Goal: Task Accomplishment & Management: Manage account settings

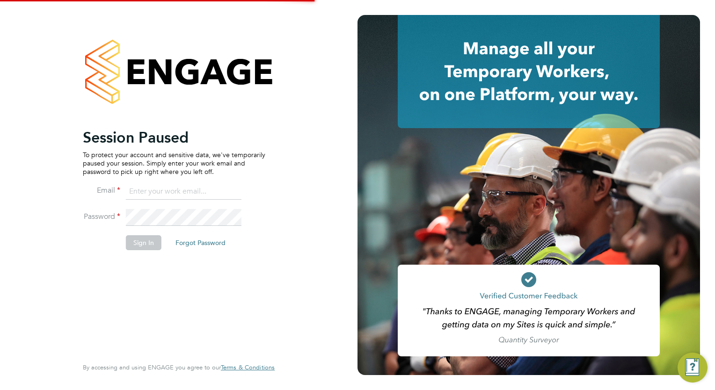
type input "[EMAIL_ADDRESS][DOMAIN_NAME]"
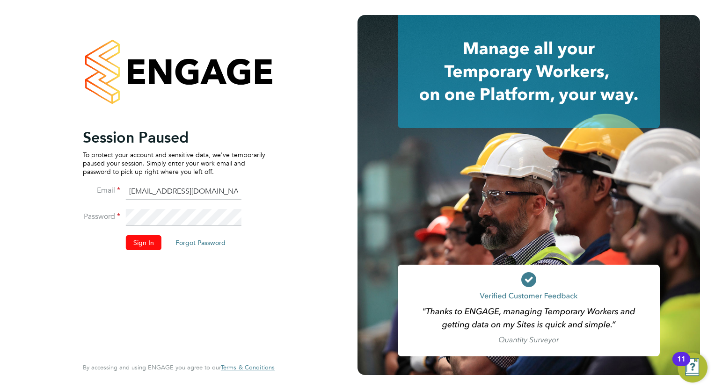
click at [138, 244] on button "Sign In" at bounding box center [144, 242] width 36 height 15
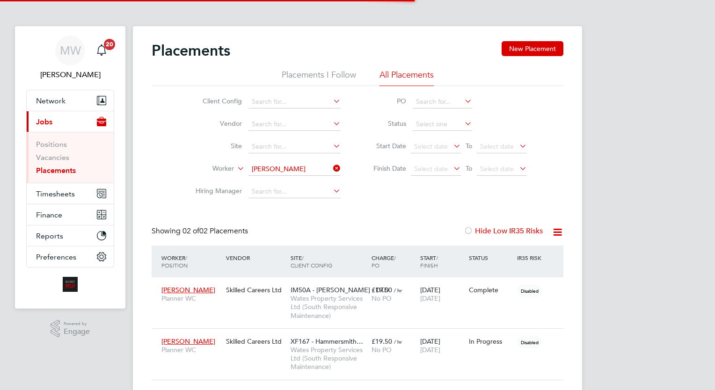
scroll to position [44, 81]
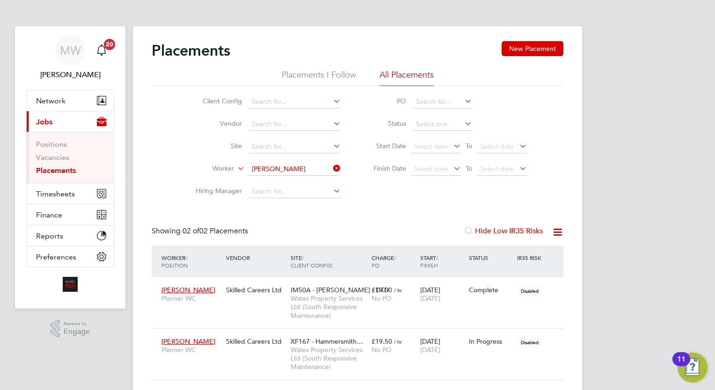
drag, startPoint x: 662, startPoint y: 154, endPoint x: 660, endPoint y: 162, distance: 8.2
click at [661, 160] on div "MW Megan Westlotorn Notifications 20 Applications: Network Team Members Busines…" at bounding box center [357, 211] width 715 height 423
click at [331, 165] on icon at bounding box center [331, 168] width 0 height 13
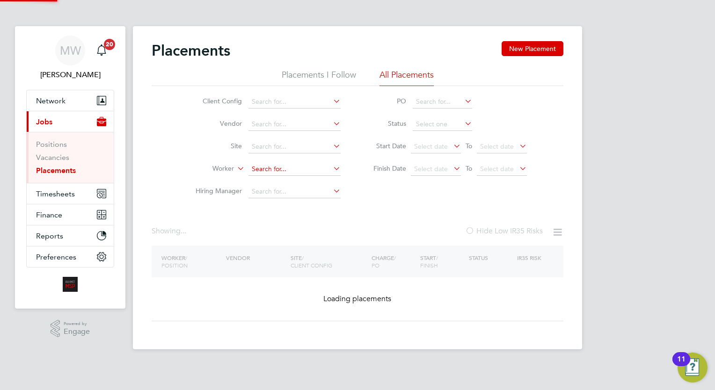
click at [304, 163] on input at bounding box center [294, 169] width 92 height 13
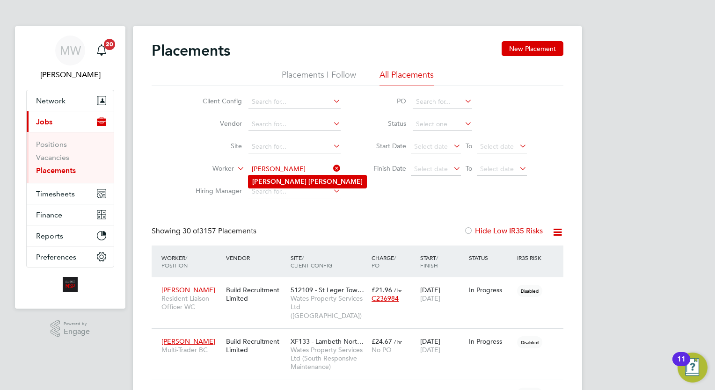
click at [321, 181] on li "Richard Leslie" at bounding box center [307, 181] width 118 height 13
type input "Richard Leslie"
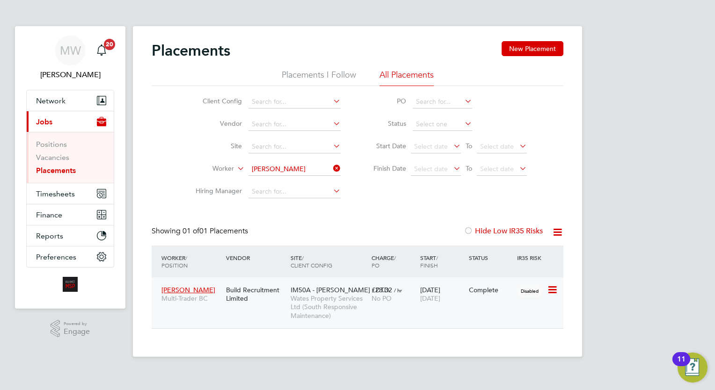
click at [428, 311] on div "Richard Leslie Multi-Trader BC Build Recruitment Limited IM50A - BRENT - DTD Wa…" at bounding box center [358, 302] width 412 height 51
click at [424, 308] on div "Richard Leslie Multi-Trader BC Build Recruitment Limited IM50A - BRENT - DTD Wa…" at bounding box center [358, 302] width 412 height 51
click at [410, 290] on div "£23.32 / hr No PO" at bounding box center [393, 294] width 49 height 26
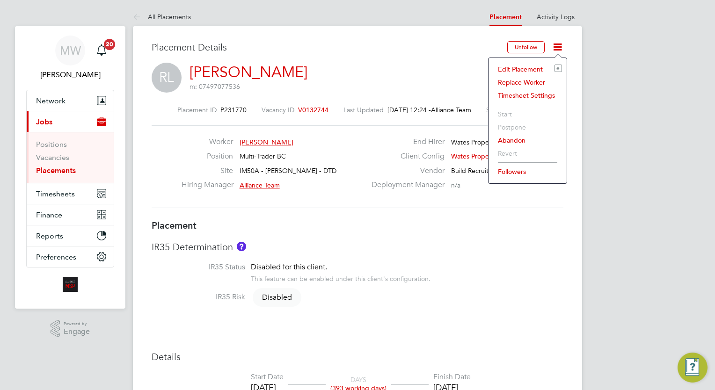
click at [534, 65] on li "Edit Placement e" at bounding box center [527, 69] width 69 height 13
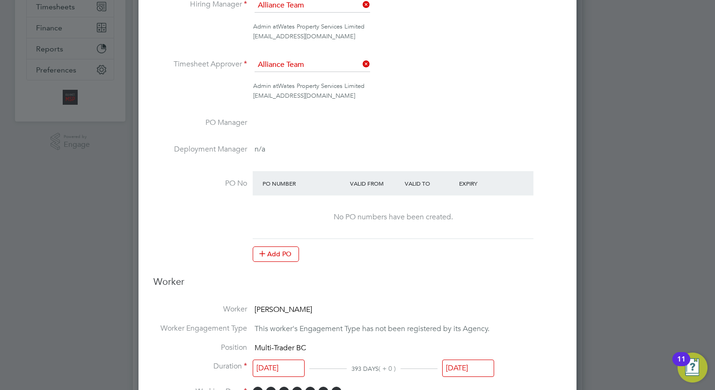
click at [485, 357] on li "Position Multi-Trader BC" at bounding box center [357, 352] width 408 height 19
drag, startPoint x: 503, startPoint y: 351, endPoint x: 479, endPoint y: 361, distance: 26.4
click at [487, 359] on ul "Worker Richard Leslie Worker Engagement Type This worker's Engagement Type has …" at bounding box center [357, 363] width 408 height 118
click at [478, 366] on input "27 Aug 2025" at bounding box center [468, 368] width 52 height 17
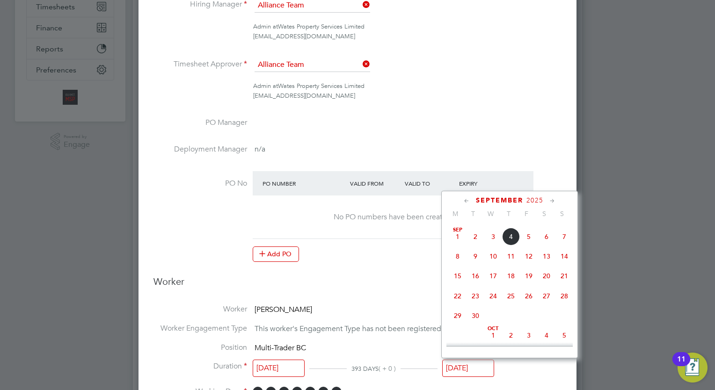
click at [476, 325] on span "30" at bounding box center [475, 316] width 18 height 18
type input "30 Sep 2025"
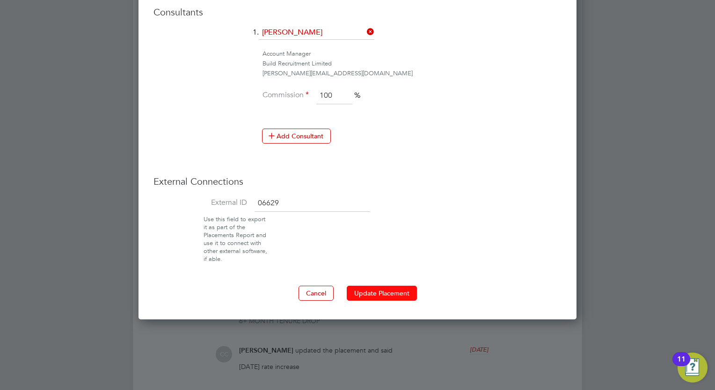
click at [402, 286] on button "Update Placement" at bounding box center [382, 293] width 70 height 15
click at [659, 247] on div at bounding box center [357, 195] width 715 height 390
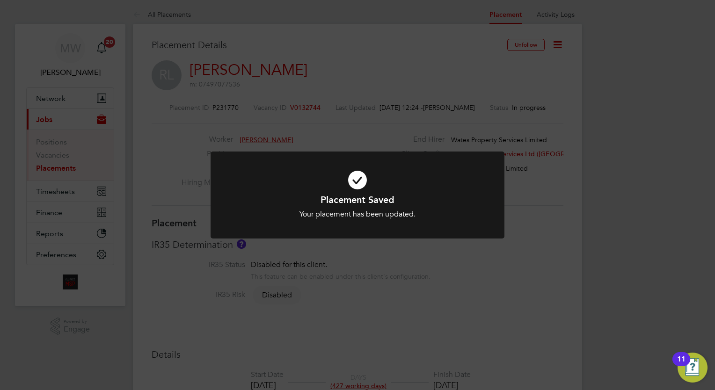
click at [206, 154] on div "Placement Saved Your placement has been updated. Cancel Okay" at bounding box center [357, 195] width 715 height 390
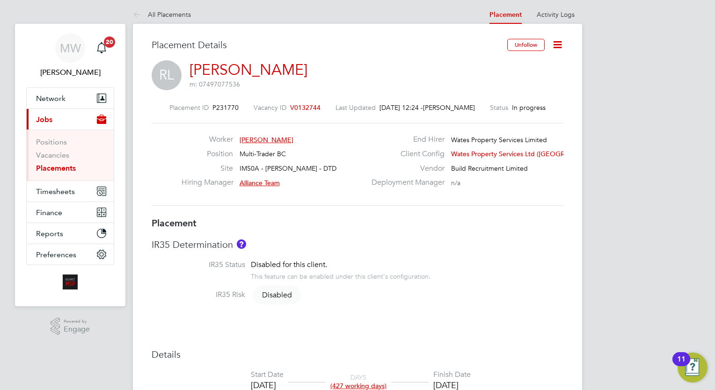
click at [64, 165] on link "Placements" at bounding box center [56, 168] width 40 height 9
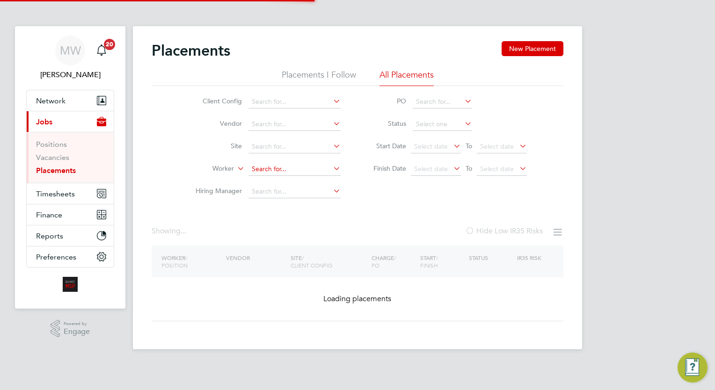
click at [277, 164] on input at bounding box center [294, 169] width 92 height 13
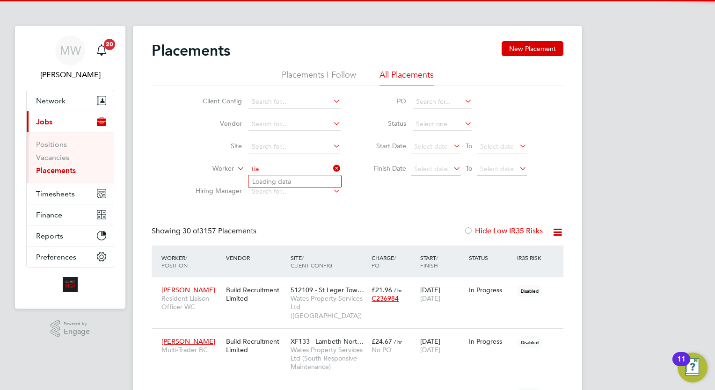
scroll to position [44, 81]
click at [291, 187] on li "Tia Bran d" at bounding box center [294, 181] width 93 height 13
type input "Tia Brand"
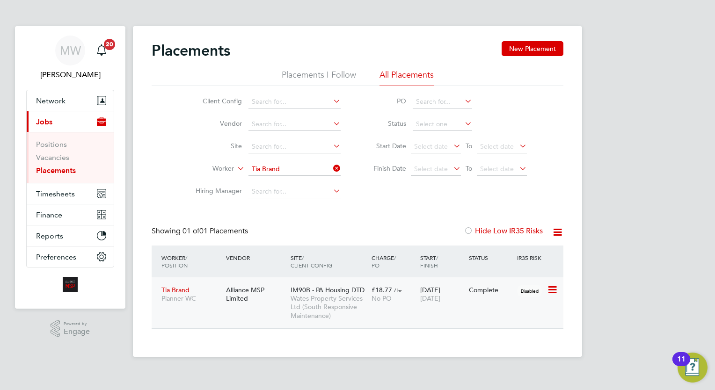
click at [427, 310] on div "Tia Brand Planner WC Alliance MSP Limited IM90B - PA Housing DTD Wates Property…" at bounding box center [358, 302] width 412 height 51
click at [427, 296] on span "02 Sep 2025" at bounding box center [430, 298] width 20 height 8
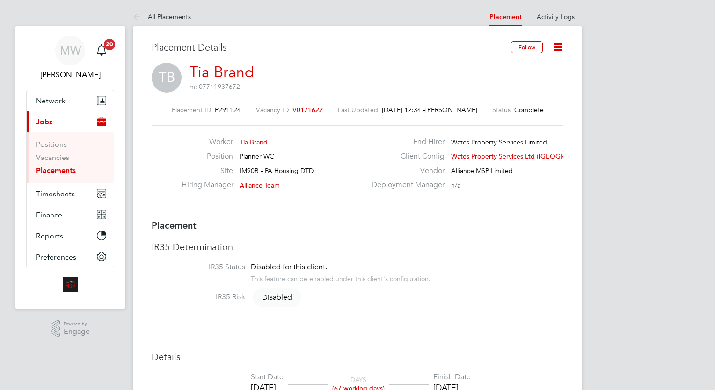
type input "Alliance Team"
type input "Charlie-Rene Lewer"
type input "02 Jun 2025"
type input "02 Sep 2025"
type input "08:00"
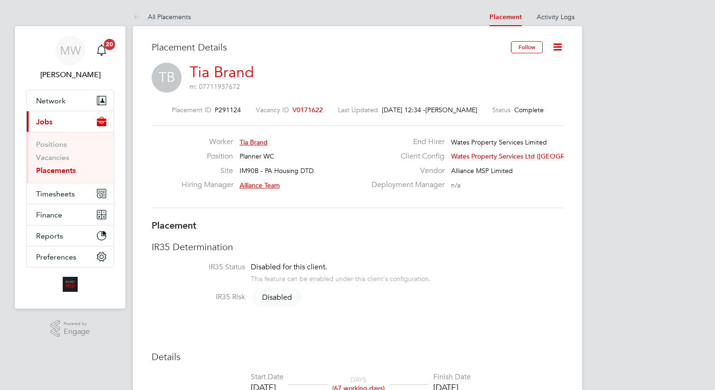
type input "17:00"
type input "7841"
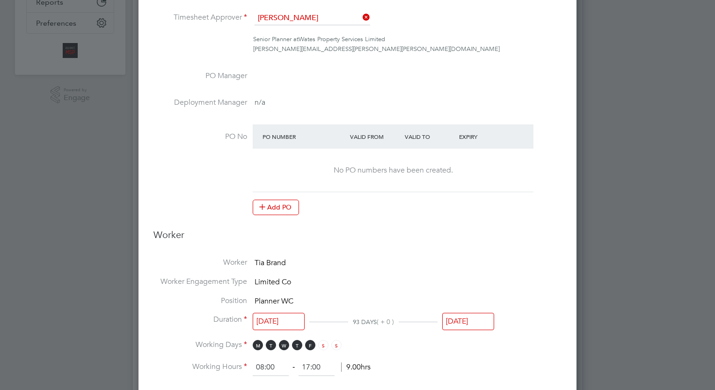
click at [461, 318] on input "02 Sep 2025" at bounding box center [468, 321] width 52 height 17
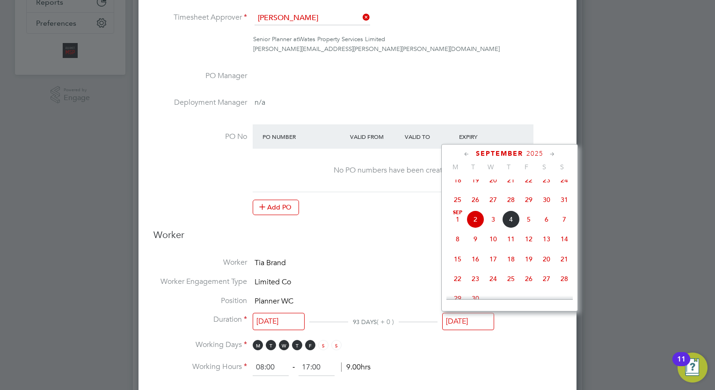
drag, startPoint x: 557, startPoint y: 151, endPoint x: 549, endPoint y: 152, distance: 7.5
click at [552, 151] on div "September 2025" at bounding box center [509, 153] width 126 height 9
click at [549, 152] on icon at bounding box center [552, 154] width 9 height 10
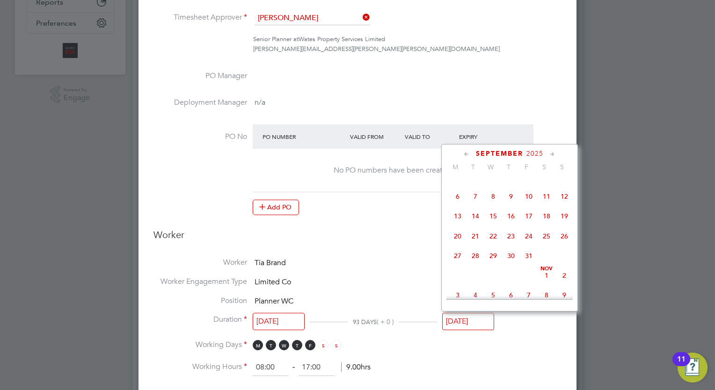
click at [549, 152] on icon at bounding box center [552, 154] width 9 height 10
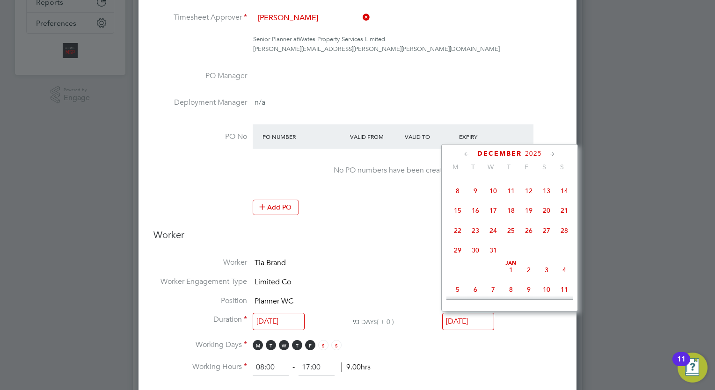
click at [490, 180] on span "3" at bounding box center [493, 171] width 18 height 18
type input "03 Dec 2025"
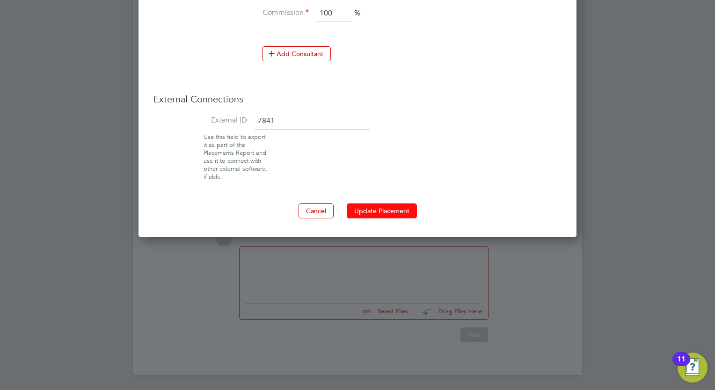
click at [381, 203] on button "Update Placement" at bounding box center [382, 210] width 70 height 15
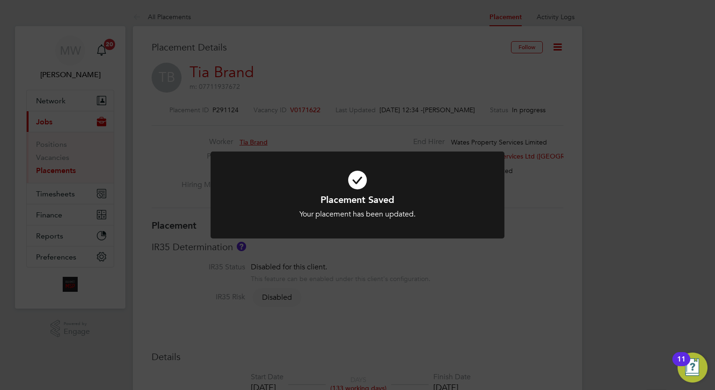
click at [512, 261] on div "Placement Saved Your placement has been updated. Cancel Okay" at bounding box center [357, 195] width 715 height 390
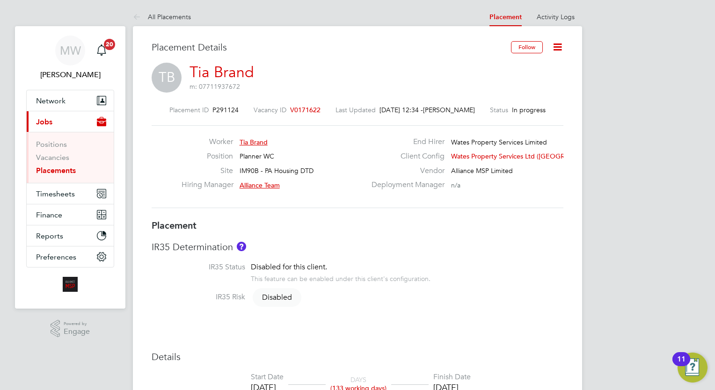
drag, startPoint x: 661, startPoint y: 241, endPoint x: 605, endPoint y: 236, distance: 55.9
drag, startPoint x: 58, startPoint y: 169, endPoint x: 76, endPoint y: 169, distance: 17.8
click at [58, 169] on link "Placements" at bounding box center [56, 170] width 40 height 9
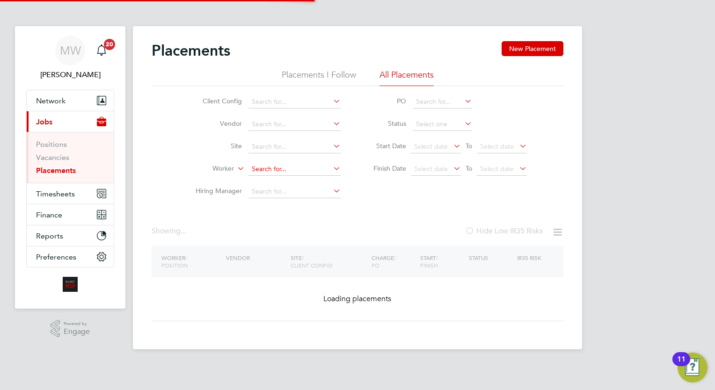
click at [305, 165] on input at bounding box center [294, 169] width 92 height 13
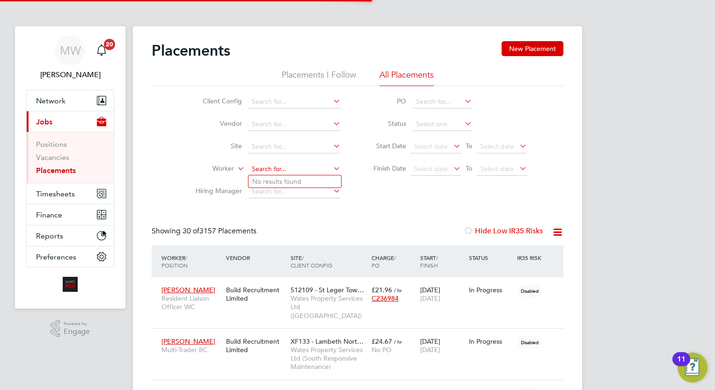
scroll to position [44, 81]
type input "n"
click at [297, 177] on li "Sarah Eas tman" at bounding box center [294, 181] width 93 height 13
type input "Sarah Eastman"
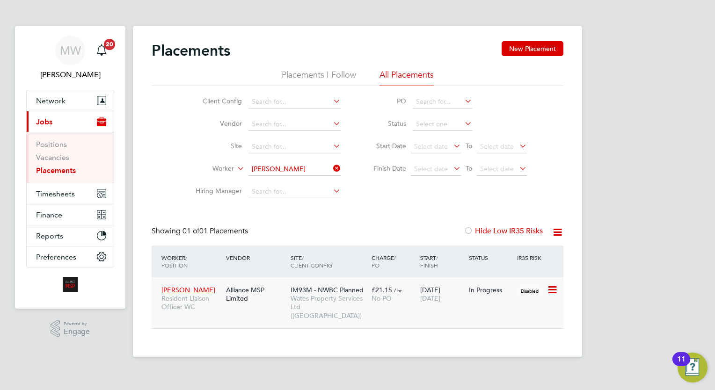
click at [357, 283] on div "IM93M - NWBC Planned Wates Property Services Ltd (Central & North)" at bounding box center [328, 302] width 81 height 43
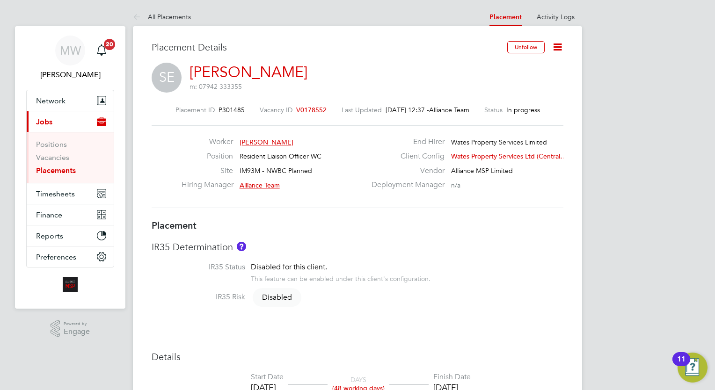
drag, startPoint x: 53, startPoint y: 170, endPoint x: 252, endPoint y: 0, distance: 261.4
click at [53, 170] on link "Placements" at bounding box center [56, 170] width 40 height 9
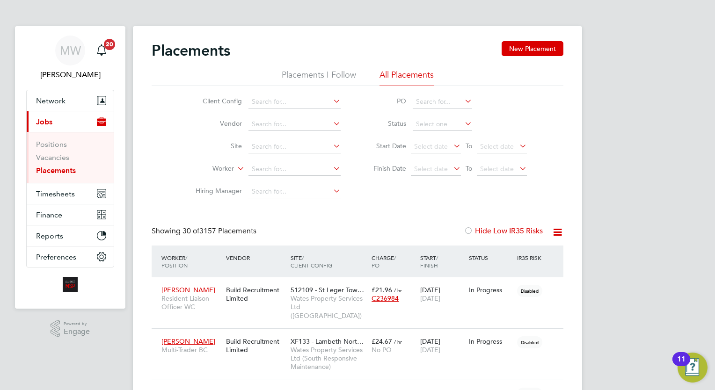
scroll to position [44, 81]
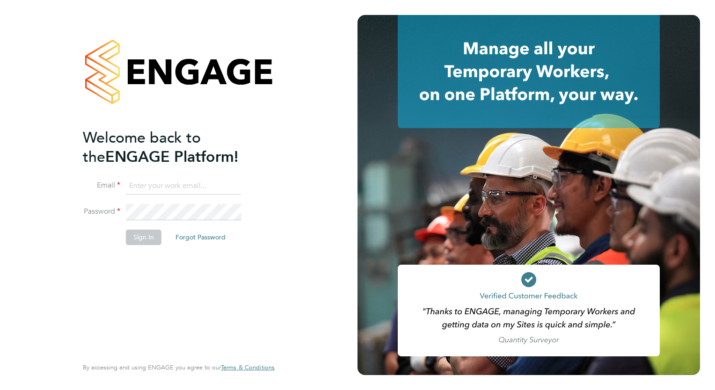
type input "wates@alliance-msp.co.uk"
click at [141, 233] on button "Sign In" at bounding box center [144, 237] width 36 height 15
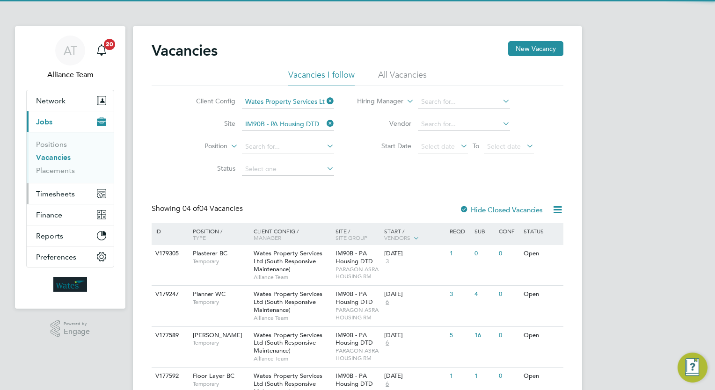
click at [77, 192] on button "Timesheets" at bounding box center [70, 193] width 87 height 21
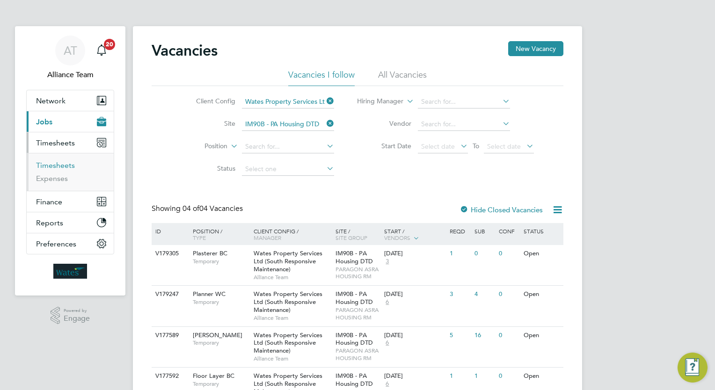
click at [64, 166] on link "Timesheets" at bounding box center [55, 165] width 39 height 9
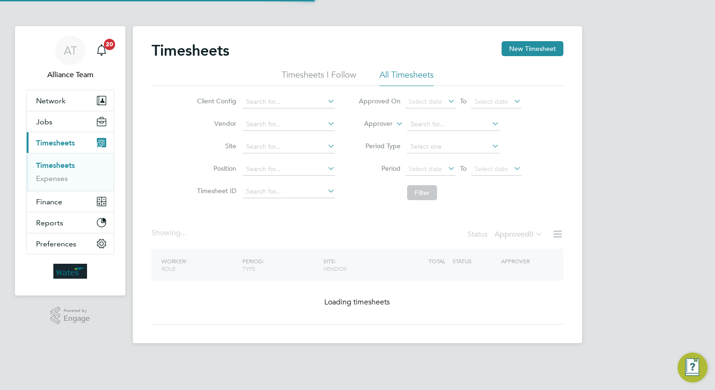
drag, startPoint x: 376, startPoint y: 123, endPoint x: 375, endPoint y: 130, distance: 7.0
click at [376, 123] on label "Approver" at bounding box center [371, 123] width 42 height 9
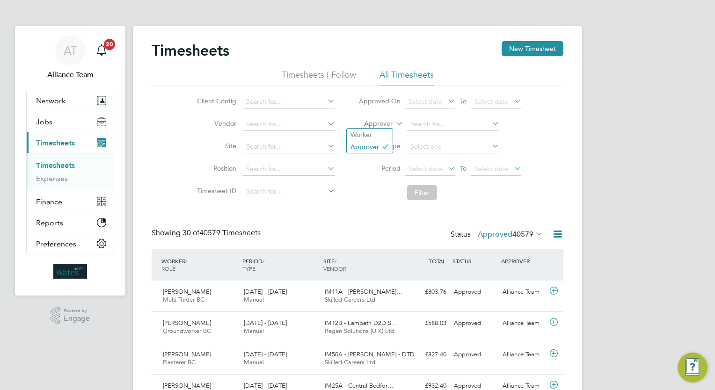
click at [383, 121] on label "Approver" at bounding box center [371, 123] width 42 height 9
click at [366, 130] on li "Worker" at bounding box center [370, 135] width 46 height 12
click at [426, 123] on input at bounding box center [453, 124] width 92 height 13
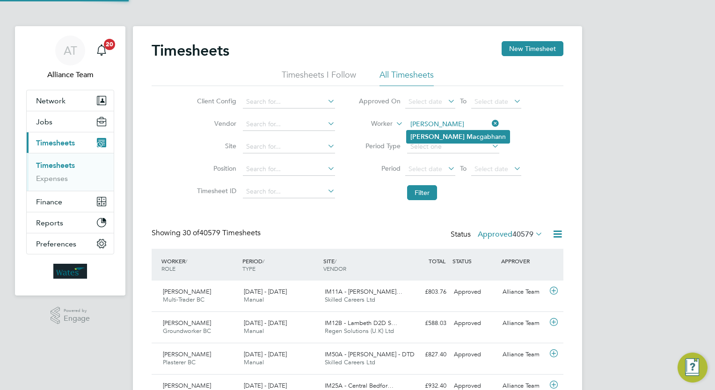
click at [443, 135] on li "Luke Mac gabhann" at bounding box center [457, 136] width 103 height 13
type input "Luke Macgabhann"
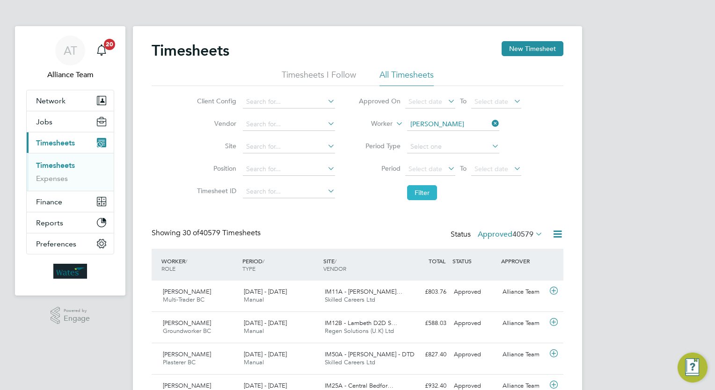
click at [425, 186] on button "Filter" at bounding box center [422, 192] width 30 height 15
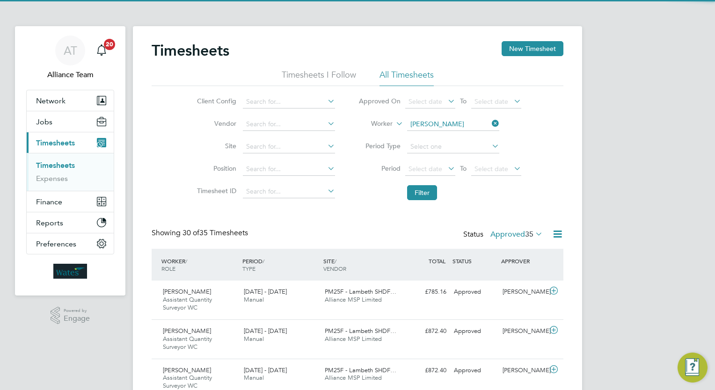
click at [517, 235] on label "Approved 35" at bounding box center [516, 234] width 52 height 9
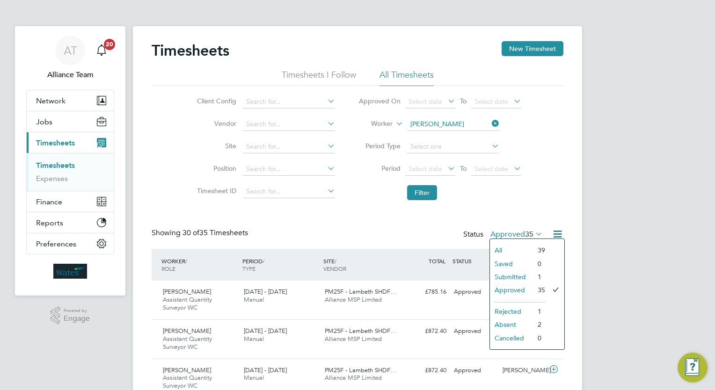
click at [520, 278] on li "Submitted" at bounding box center [511, 276] width 43 height 13
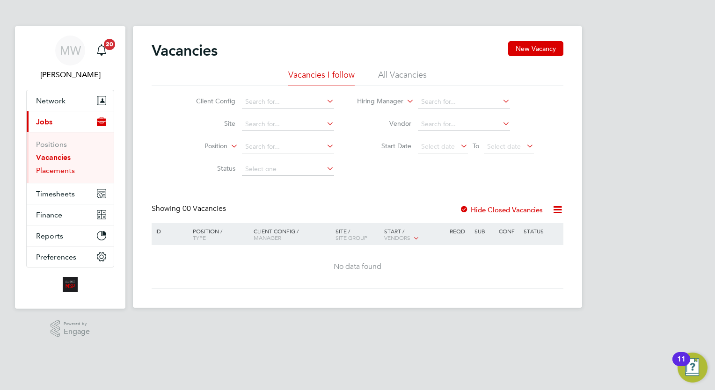
click at [63, 171] on link "Placements" at bounding box center [55, 170] width 39 height 9
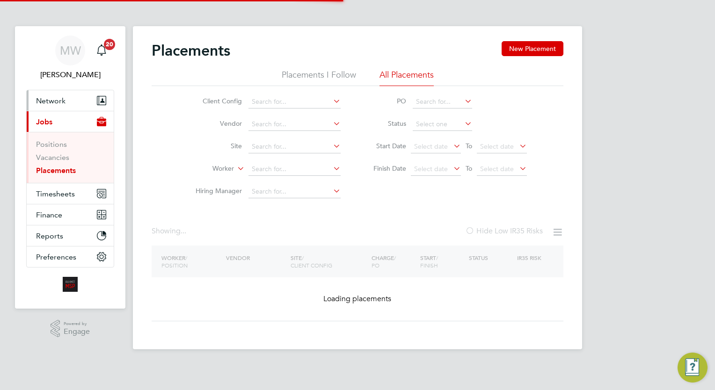
click at [64, 109] on button "Network" at bounding box center [70, 100] width 87 height 21
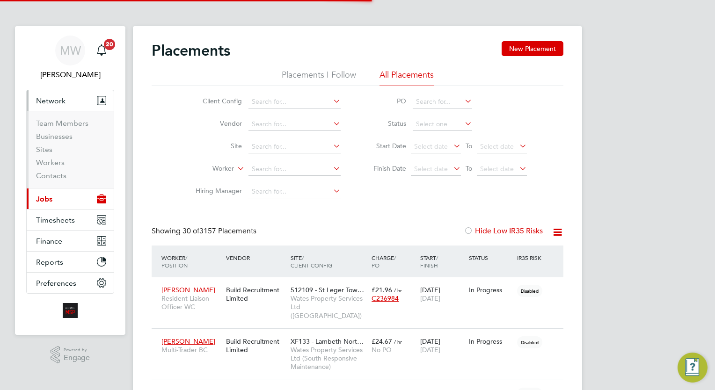
click at [54, 156] on li "Sites" at bounding box center [71, 151] width 70 height 13
click at [64, 162] on li "Workers" at bounding box center [71, 164] width 70 height 13
click at [44, 163] on link "Workers" at bounding box center [50, 162] width 29 height 9
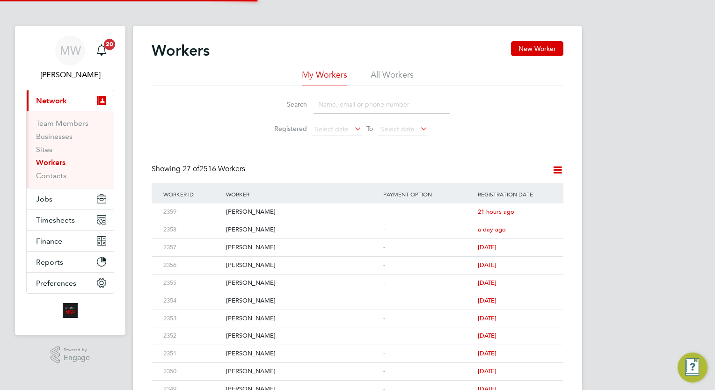
drag, startPoint x: 381, startPoint y: 80, endPoint x: 367, endPoint y: 92, distance: 18.2
click at [381, 80] on li "All Workers" at bounding box center [391, 77] width 43 height 17
click at [358, 108] on input at bounding box center [381, 104] width 137 height 18
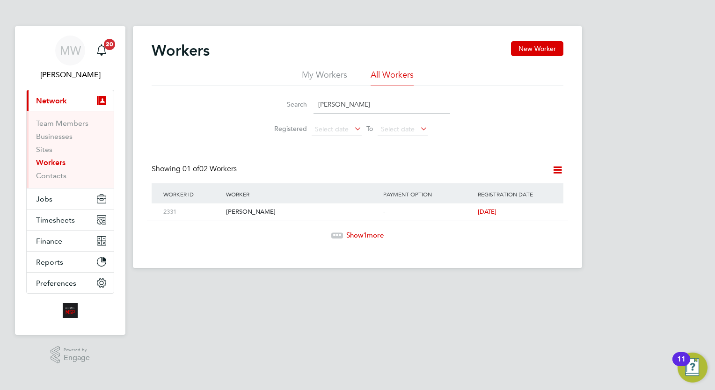
type input "sarah eas"
click at [283, 199] on div "Worker" at bounding box center [302, 194] width 157 height 22
click at [283, 206] on div "[PERSON_NAME]" at bounding box center [302, 211] width 157 height 17
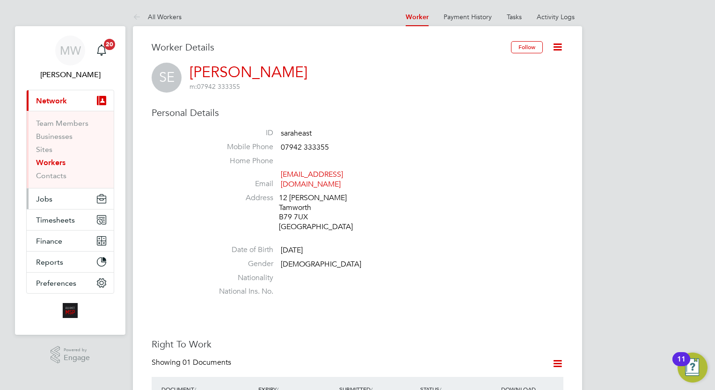
click at [52, 198] on button "Jobs" at bounding box center [70, 198] width 87 height 21
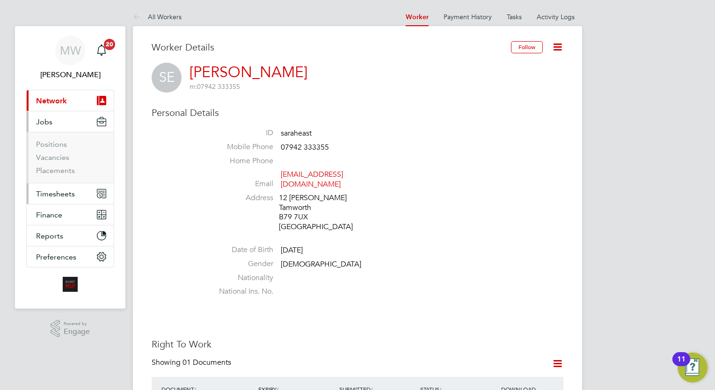
click at [56, 199] on button "Timesheets" at bounding box center [70, 193] width 87 height 21
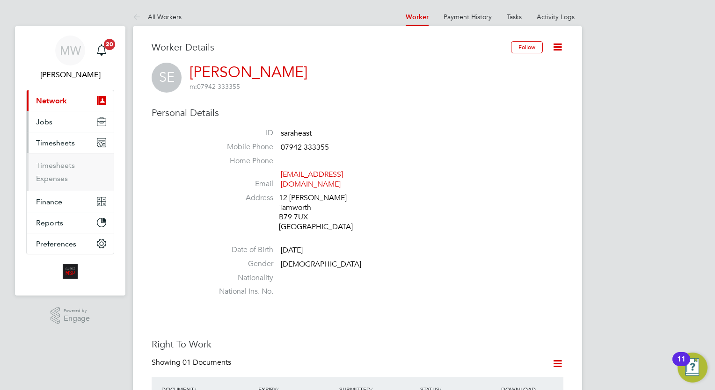
click at [59, 126] on button "Jobs" at bounding box center [70, 121] width 87 height 21
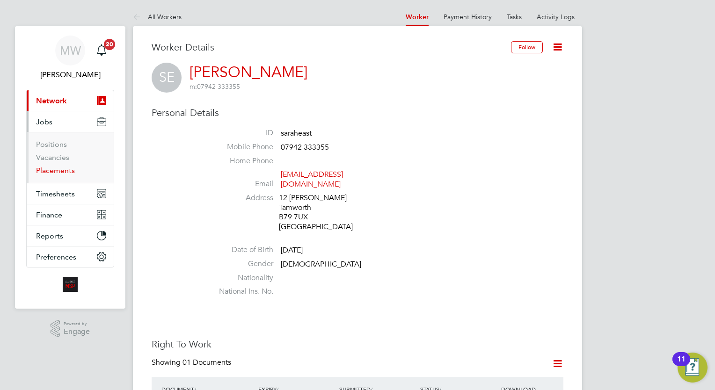
click at [64, 168] on link "Placements" at bounding box center [55, 170] width 39 height 9
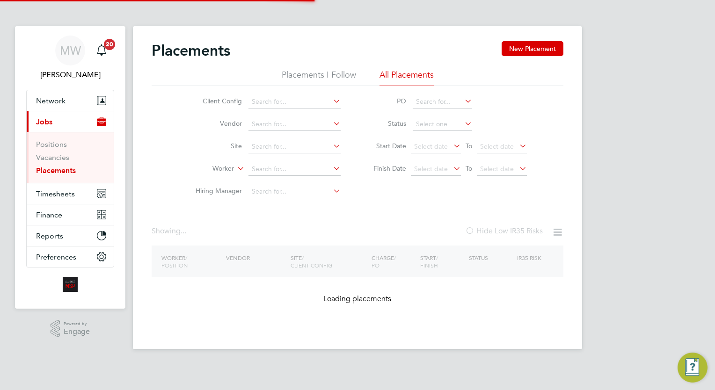
click at [297, 164] on input at bounding box center [294, 169] width 92 height 13
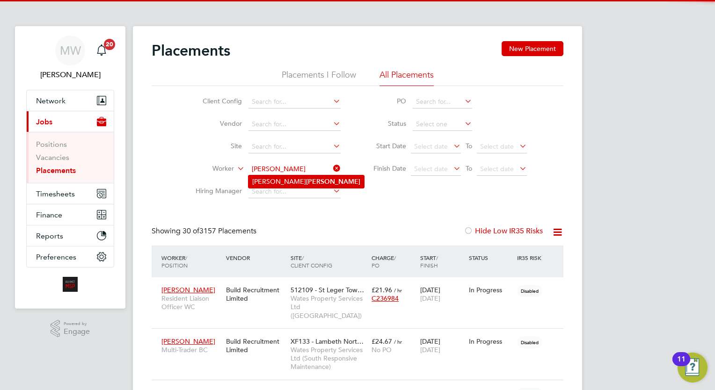
click at [306, 179] on b "Spanton" at bounding box center [333, 182] width 54 height 8
type input "[PERSON_NAME]"
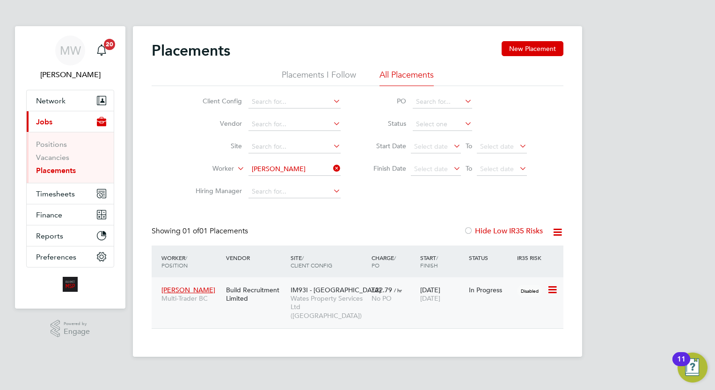
click at [440, 297] on span "[DATE]" at bounding box center [430, 298] width 20 height 8
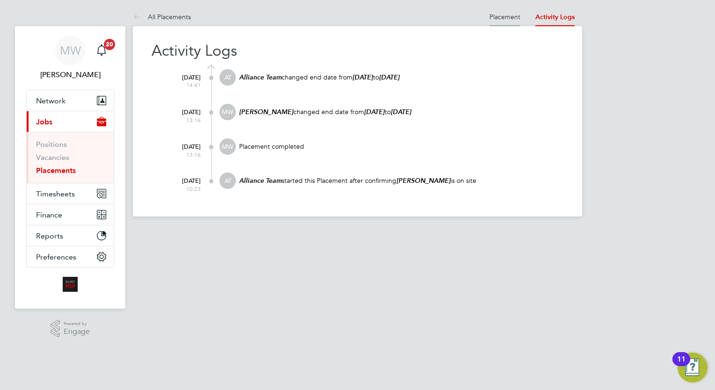
click at [507, 19] on link "Placement" at bounding box center [504, 17] width 31 height 8
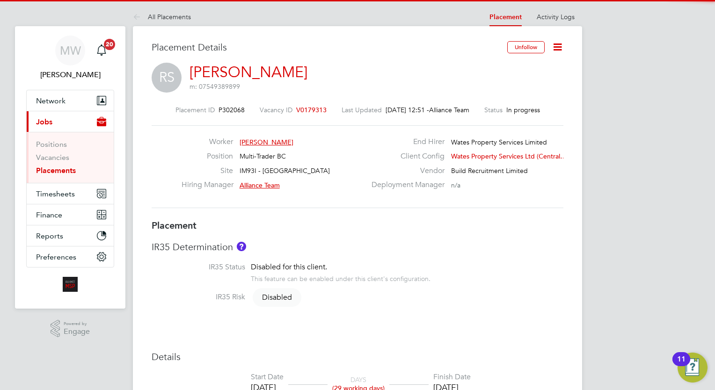
click at [558, 44] on icon at bounding box center [557, 47] width 12 height 12
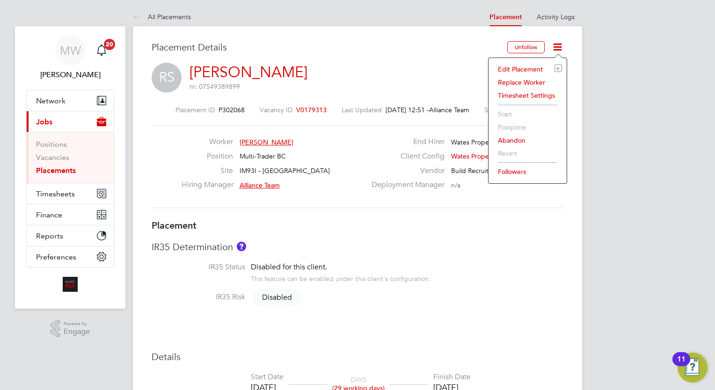
click at [535, 70] on li "Edit Placement e" at bounding box center [527, 69] width 69 height 13
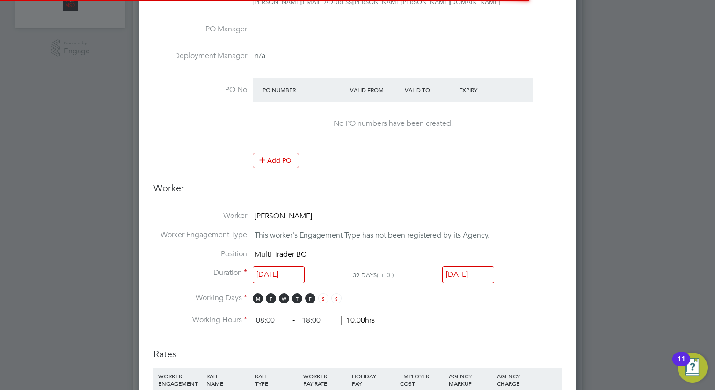
click at [470, 274] on input "[DATE]" at bounding box center [468, 274] width 52 height 17
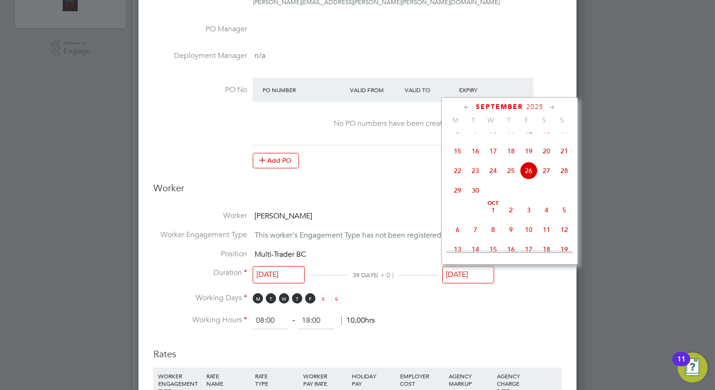
click at [581, 65] on div at bounding box center [357, 195] width 715 height 390
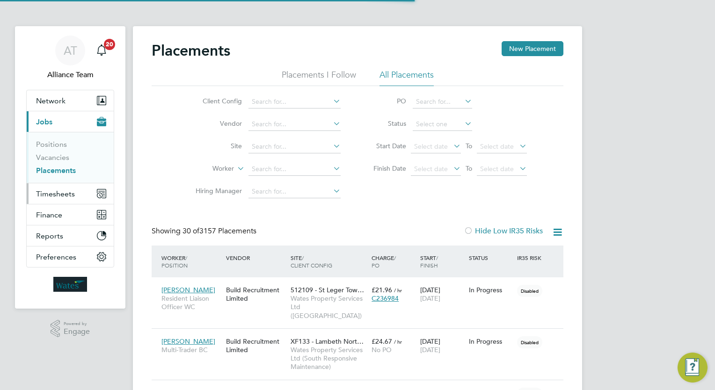
click at [58, 190] on span "Timesheets" at bounding box center [55, 193] width 39 height 9
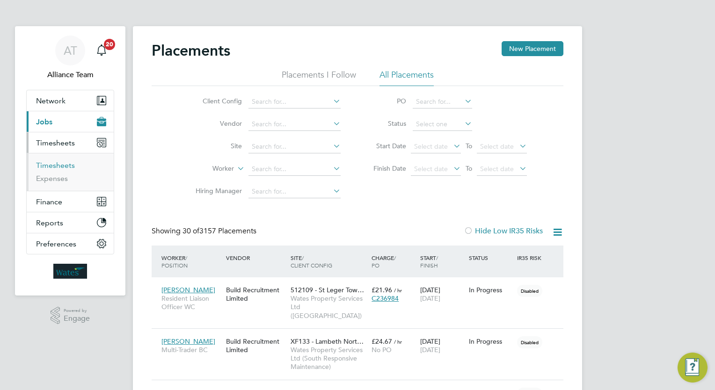
click at [64, 163] on link "Timesheets" at bounding box center [55, 165] width 39 height 9
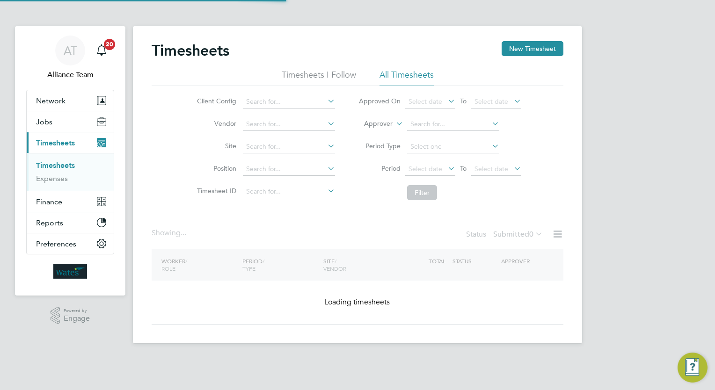
click at [373, 118] on li "Approver" at bounding box center [440, 124] width 186 height 22
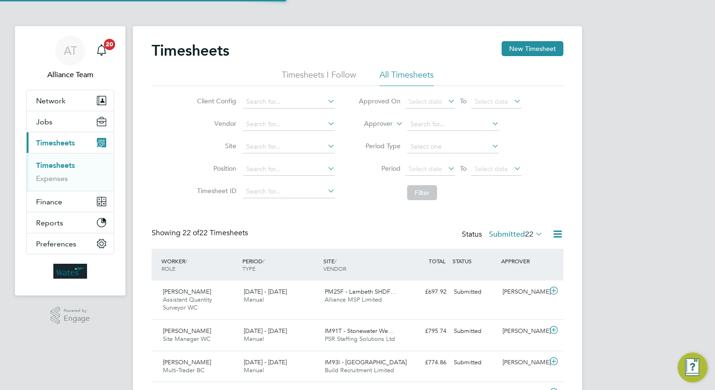
click at [379, 123] on label "Approver" at bounding box center [371, 123] width 42 height 9
click at [348, 139] on li "Worker" at bounding box center [370, 135] width 46 height 12
click at [430, 124] on input at bounding box center [453, 124] width 92 height 13
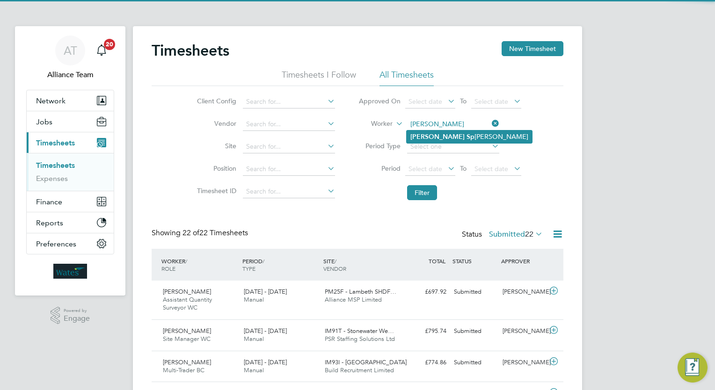
click at [429, 135] on b "Richard" at bounding box center [437, 137] width 54 height 8
type input "Richard Spanton"
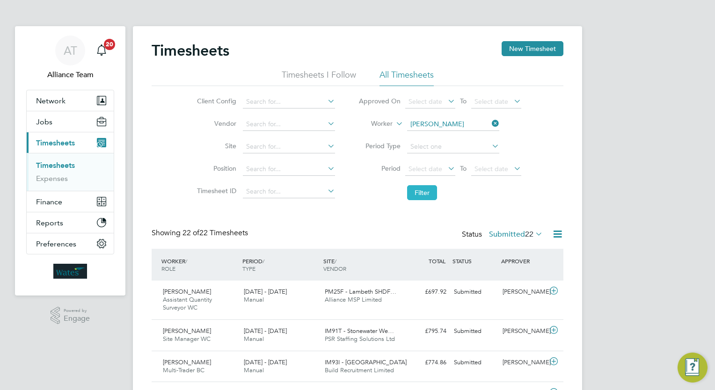
click at [426, 192] on button "Filter" at bounding box center [422, 192] width 30 height 15
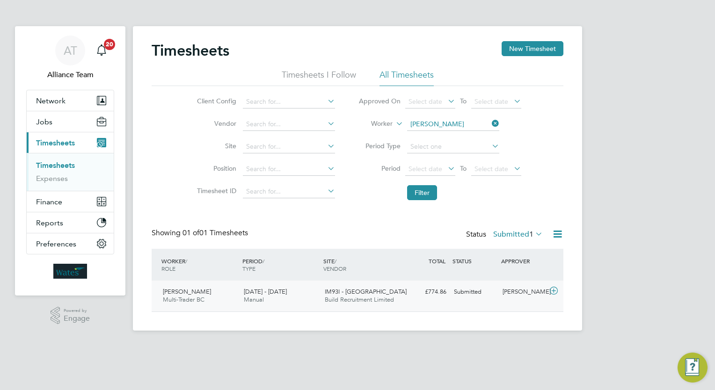
click at [340, 295] on span "IM93I - Cramlington" at bounding box center [366, 292] width 82 height 8
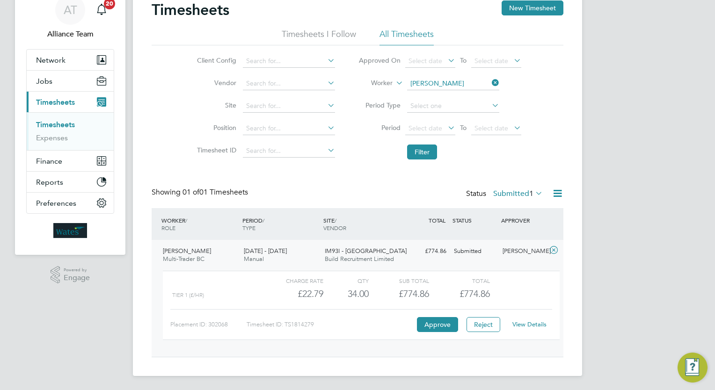
click at [540, 324] on link "View Details" at bounding box center [529, 324] width 34 height 8
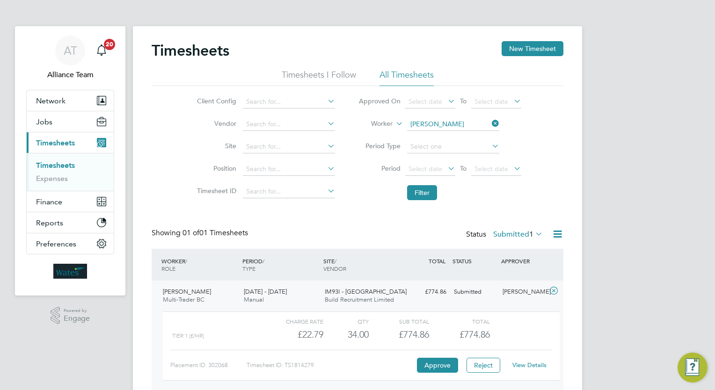
click at [421, 182] on li "Filter" at bounding box center [440, 193] width 186 height 24
click at [430, 195] on button "Filter" at bounding box center [422, 192] width 30 height 15
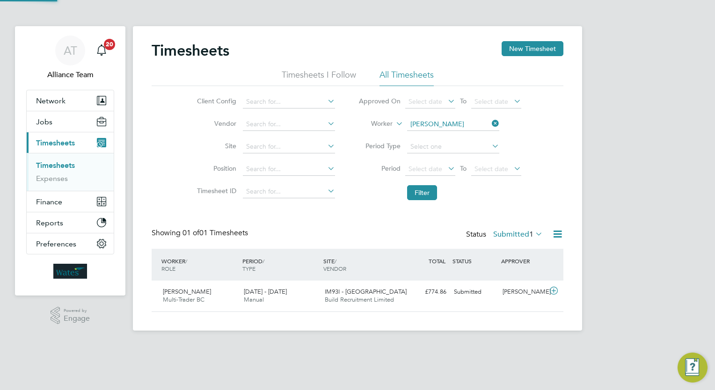
scroll to position [23, 81]
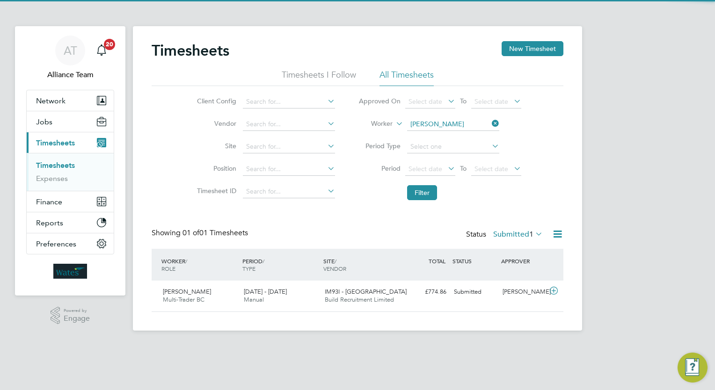
click at [490, 122] on icon at bounding box center [490, 123] width 0 height 13
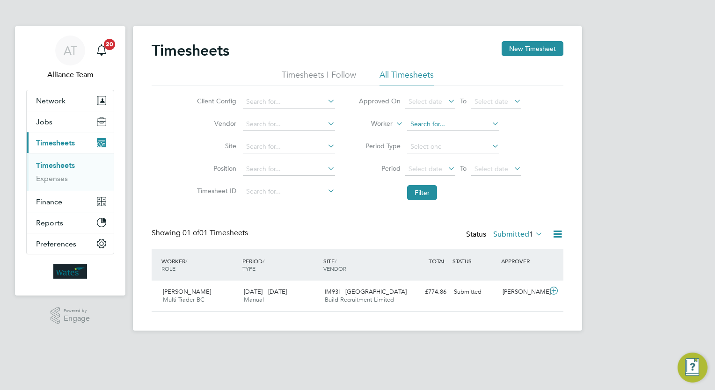
click at [479, 123] on input at bounding box center [453, 124] width 92 height 13
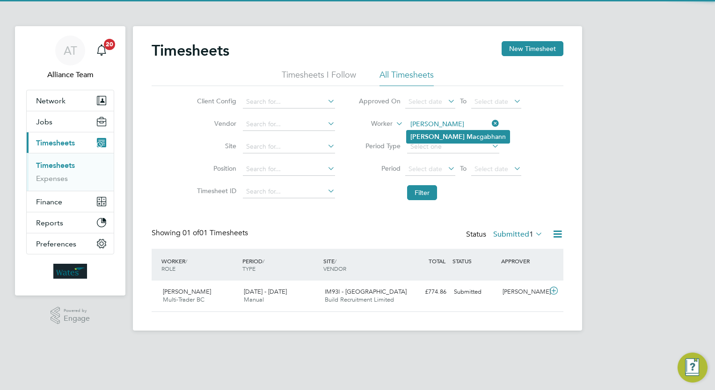
click at [464, 131] on li "Luke Mac gabhann" at bounding box center [457, 136] width 103 height 13
type input "Luke Macgabhann"
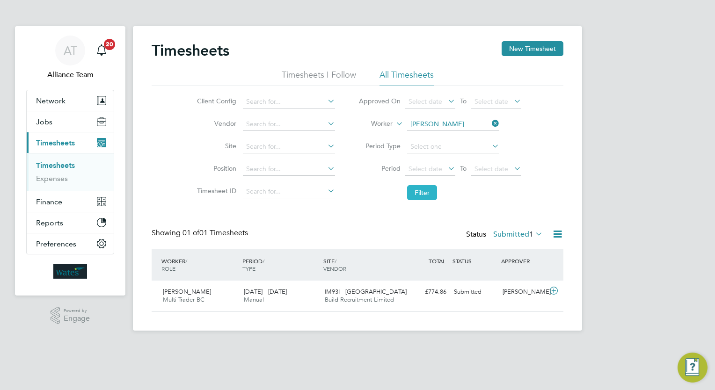
click at [416, 185] on li "Filter" at bounding box center [440, 193] width 186 height 24
click at [421, 192] on button "Filter" at bounding box center [422, 192] width 30 height 15
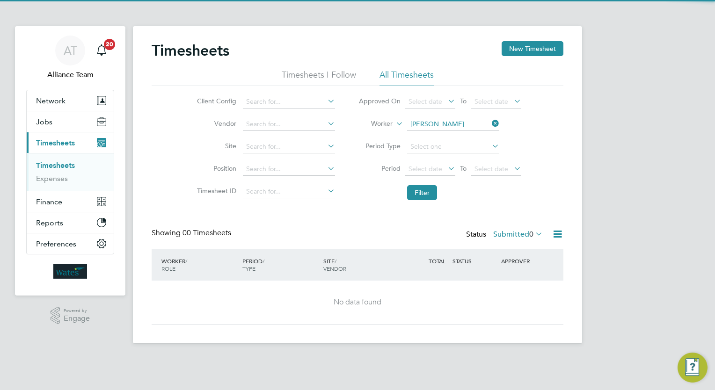
click at [521, 241] on div "Status Submitted 0" at bounding box center [505, 234] width 79 height 13
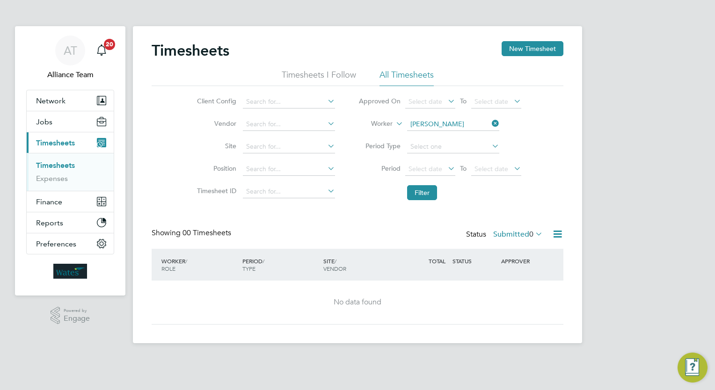
click at [521, 237] on label "Submitted 0" at bounding box center [518, 234] width 50 height 9
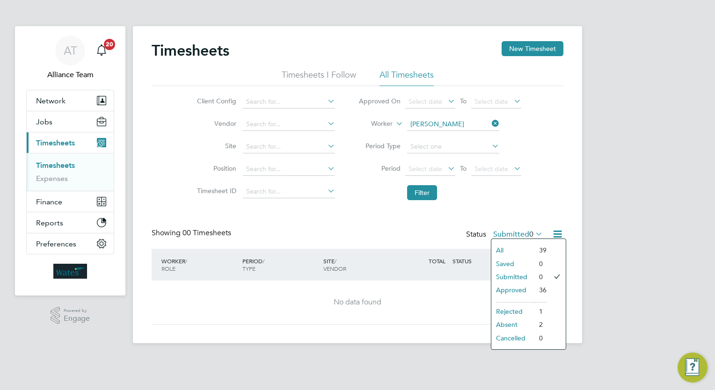
click at [521, 251] on li "All" at bounding box center [512, 250] width 43 height 13
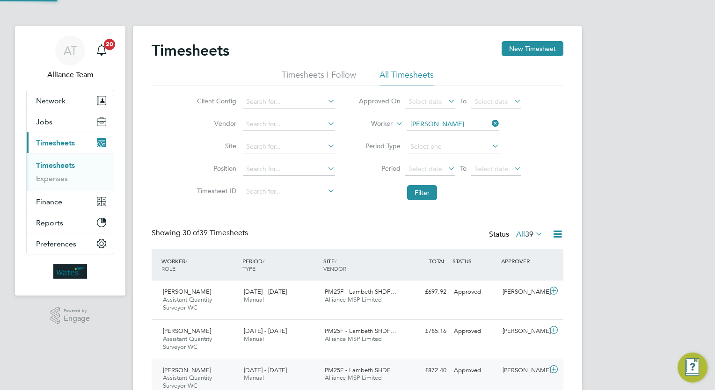
scroll to position [31, 81]
